Goal: Task Accomplishment & Management: Manage account settings

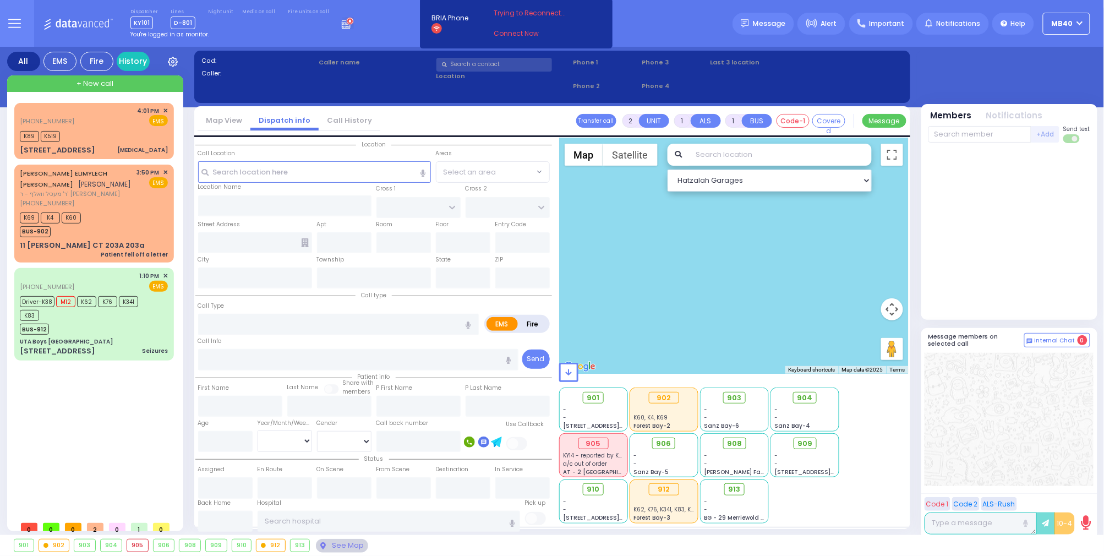
click at [343, 23] on rect at bounding box center [343, 23] width 1 height 1
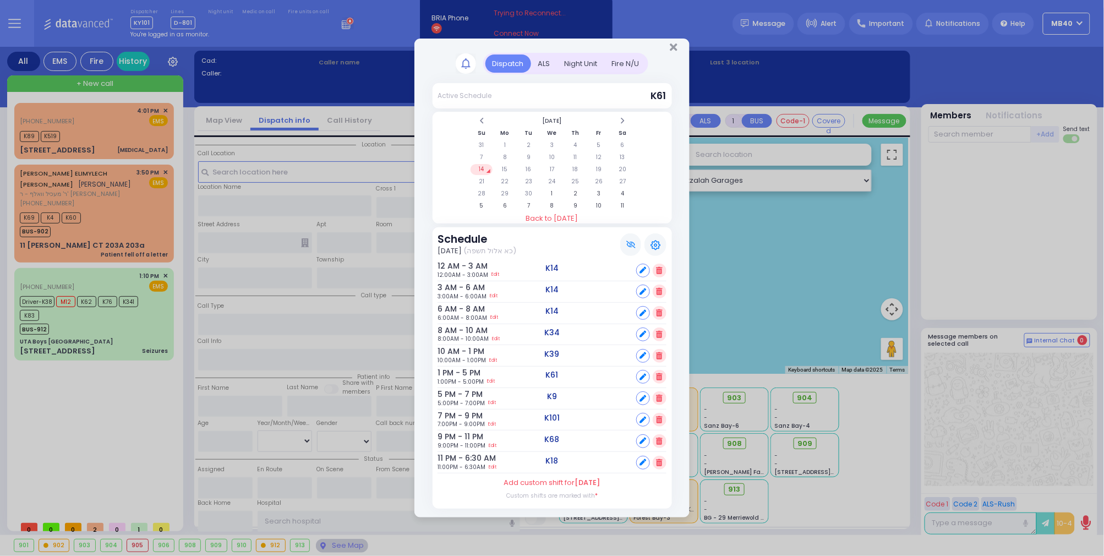
click at [542, 54] on div "ALS" at bounding box center [544, 63] width 26 height 18
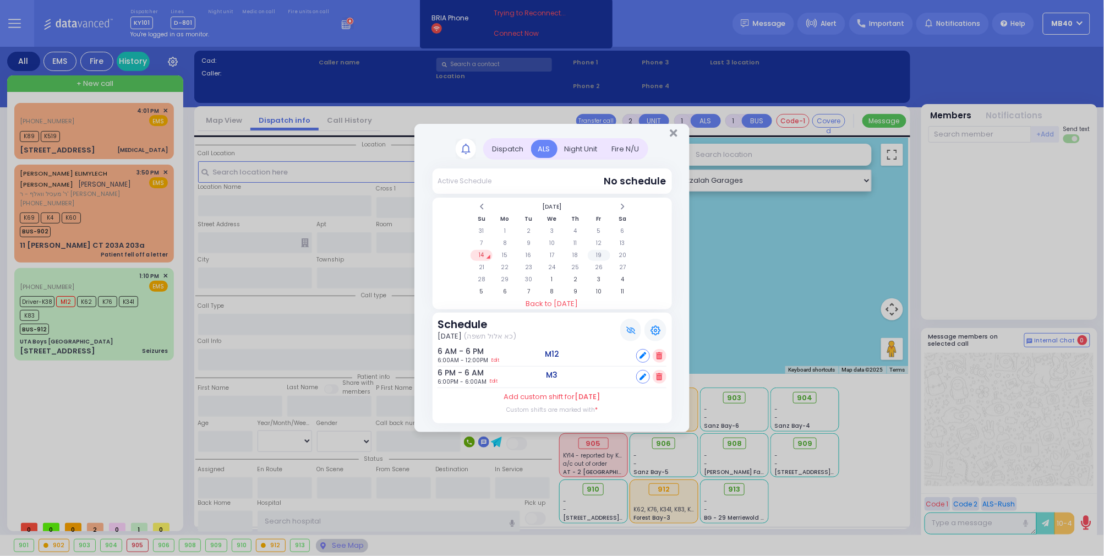
click at [595, 250] on td "19" at bounding box center [599, 255] width 23 height 11
click at [624, 251] on td "20" at bounding box center [622, 255] width 23 height 11
click at [658, 375] on icon at bounding box center [659, 376] width 6 height 7
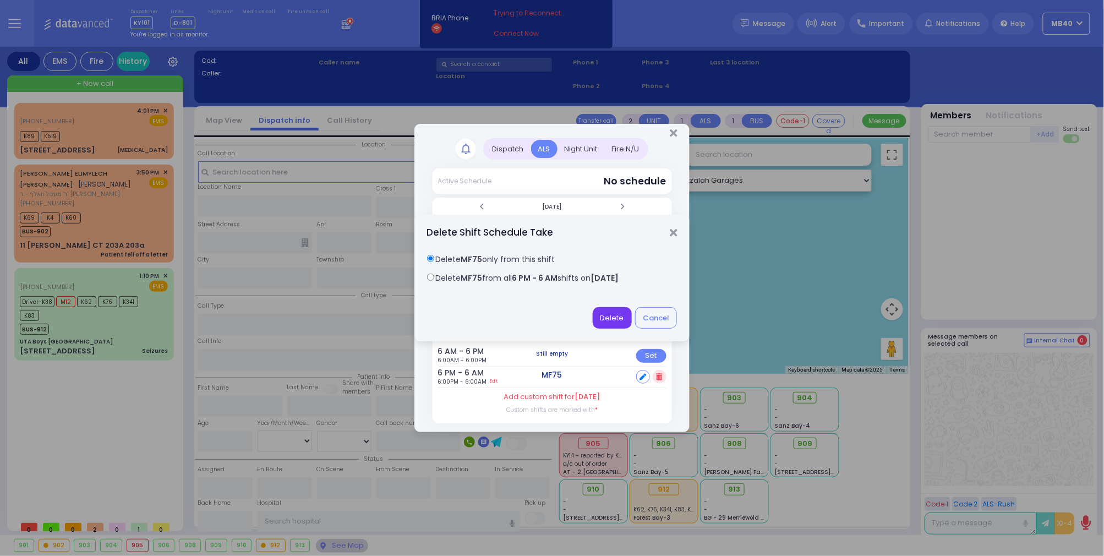
click at [607, 317] on button "Delete" at bounding box center [611, 317] width 39 height 21
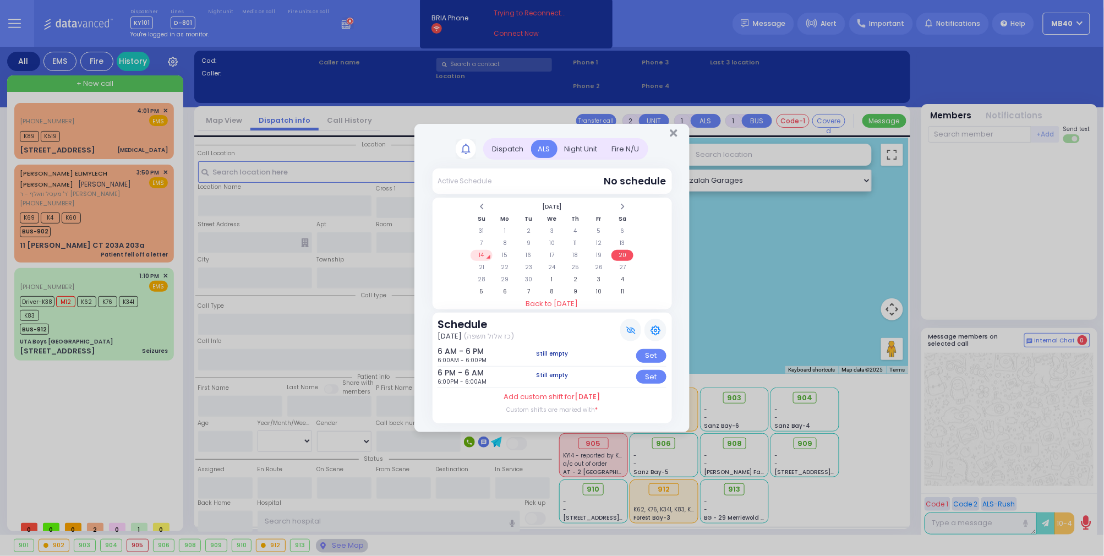
click at [477, 252] on td "14" at bounding box center [481, 255] width 23 height 11
click at [622, 240] on td "13" at bounding box center [622, 243] width 23 height 11
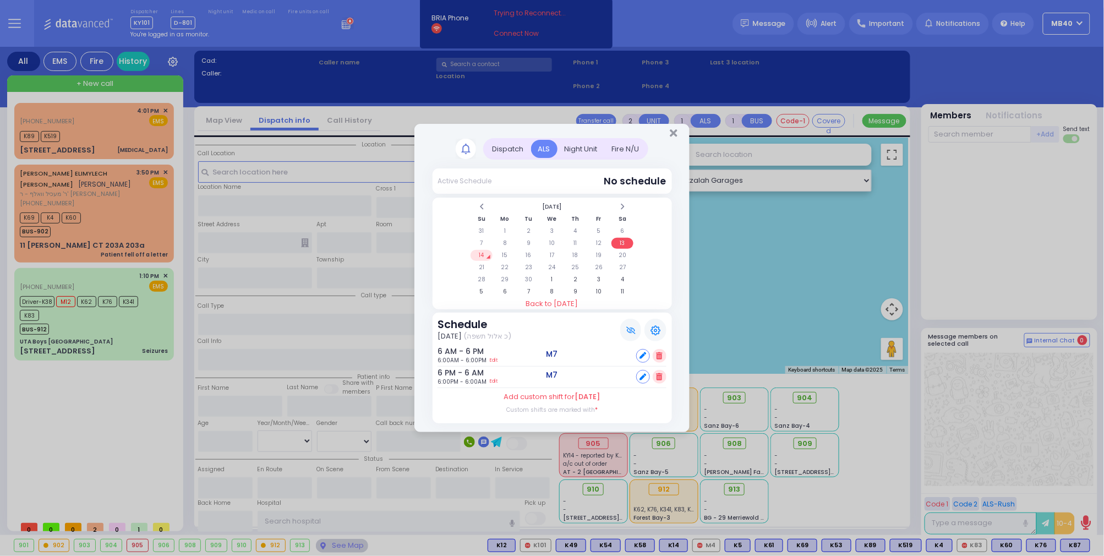
click at [479, 251] on td "14" at bounding box center [481, 255] width 23 height 11
click at [623, 255] on td "20" at bounding box center [622, 255] width 23 height 11
click at [481, 262] on td "21" at bounding box center [481, 267] width 23 height 11
click at [641, 352] on icon at bounding box center [642, 355] width 7 height 7
select select
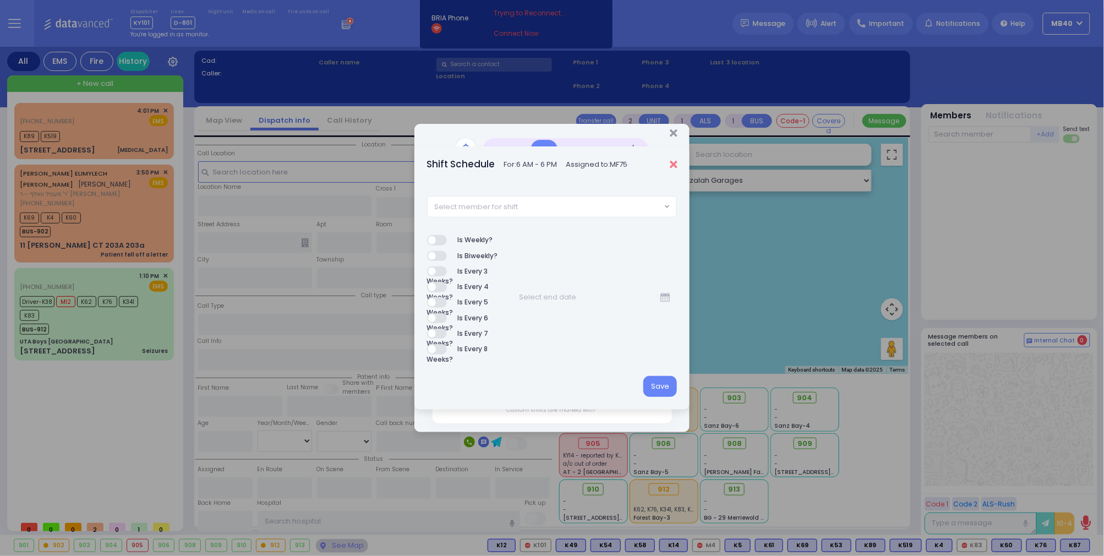
click at [672, 165] on icon "Close" at bounding box center [672, 164] width 7 height 11
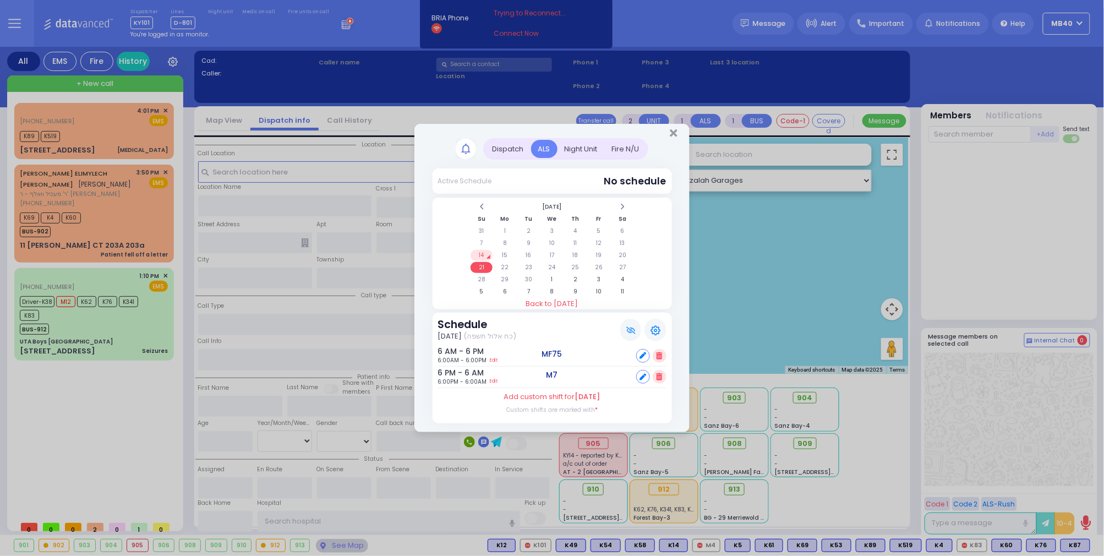
click at [657, 352] on icon at bounding box center [659, 355] width 6 height 7
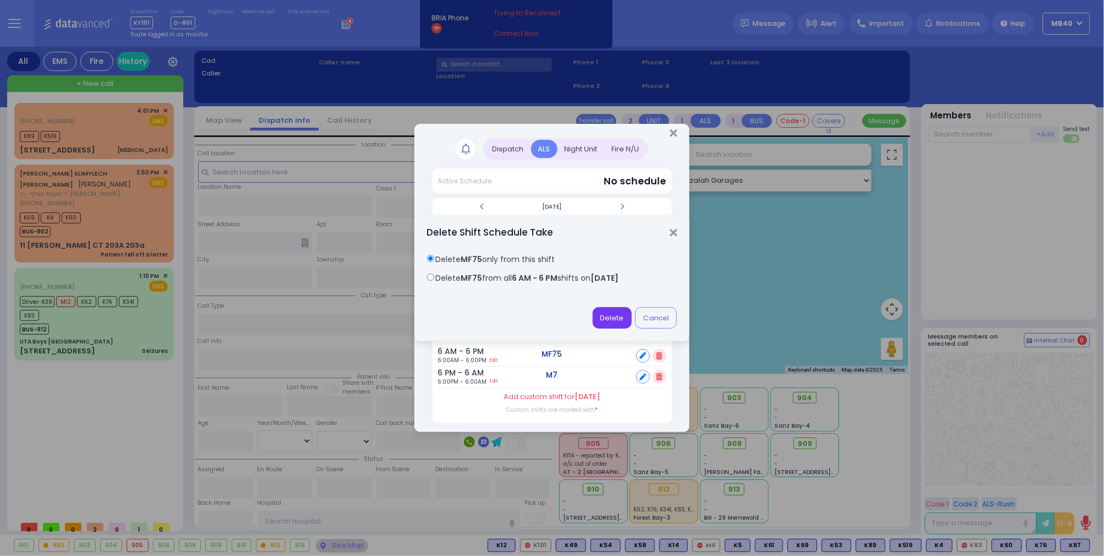
click at [604, 312] on button "Delete" at bounding box center [611, 317] width 39 height 21
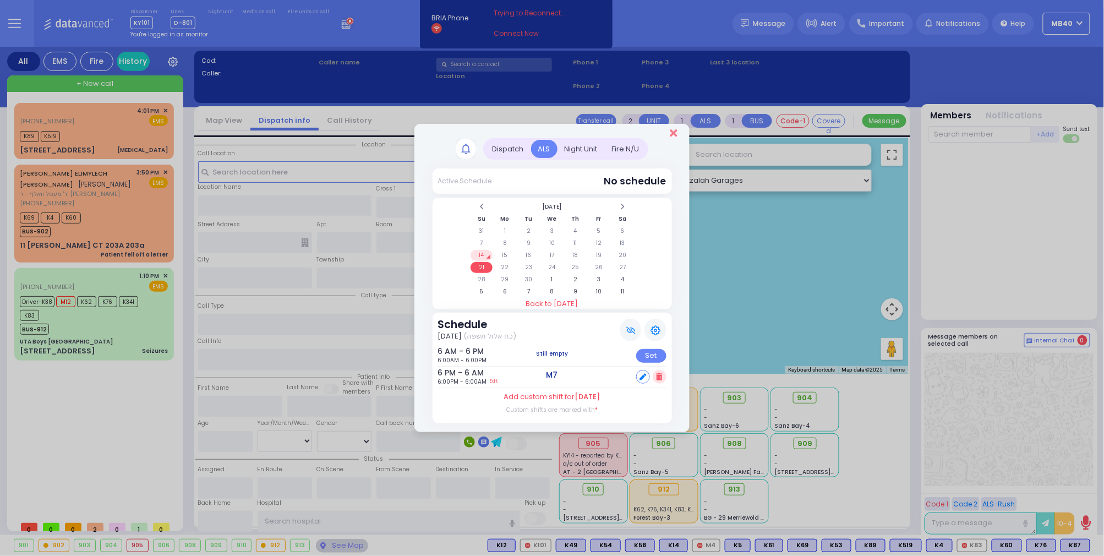
click at [672, 133] on icon "Close" at bounding box center [672, 133] width 7 height 11
